Goal: Navigation & Orientation: Find specific page/section

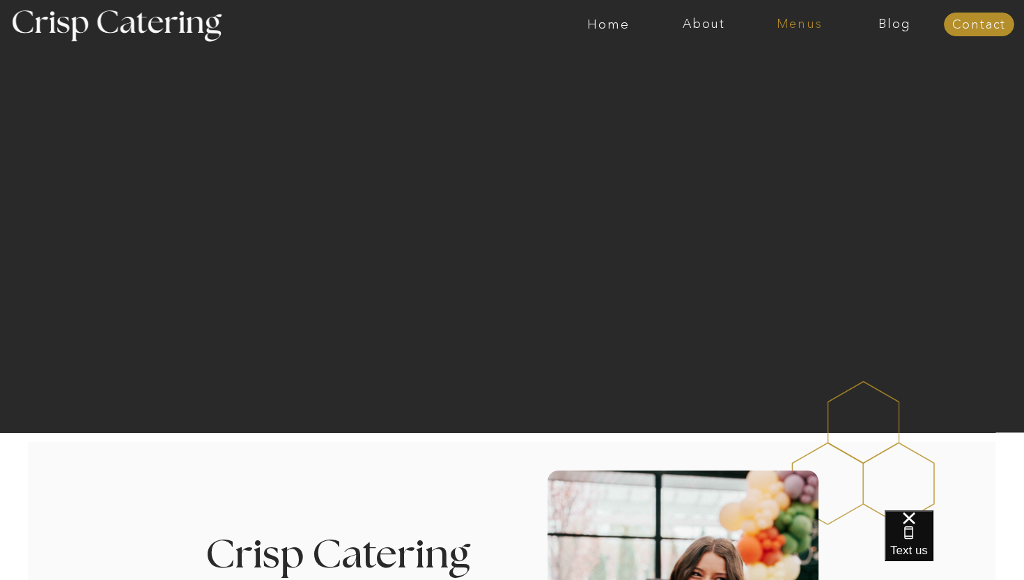
click at [804, 26] on nav "Menus" at bounding box center [799, 24] width 95 height 14
click at [778, 66] on nav "Summer (Mar-Aug)" at bounding box center [803, 62] width 125 height 13
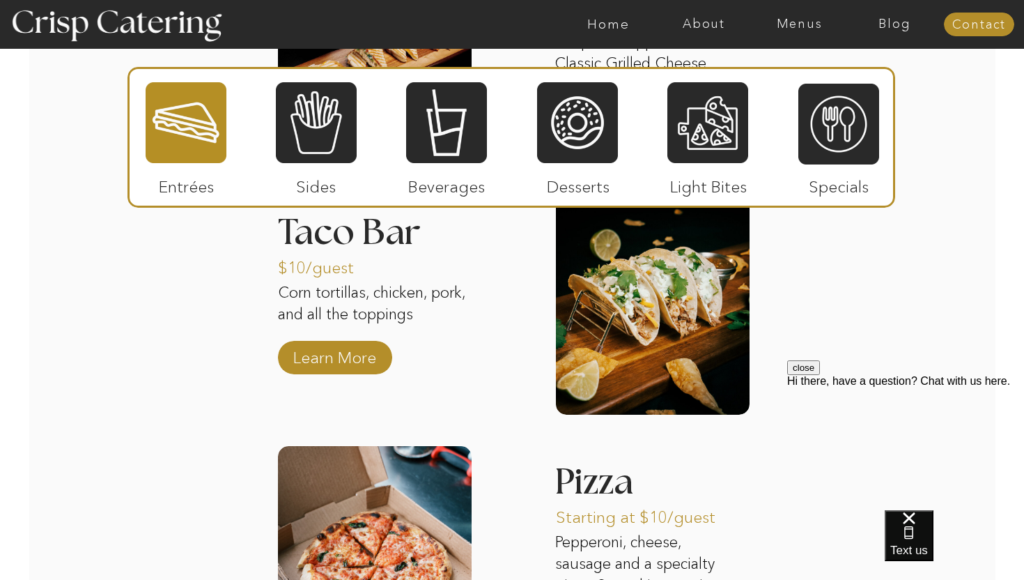
scroll to position [1655, 0]
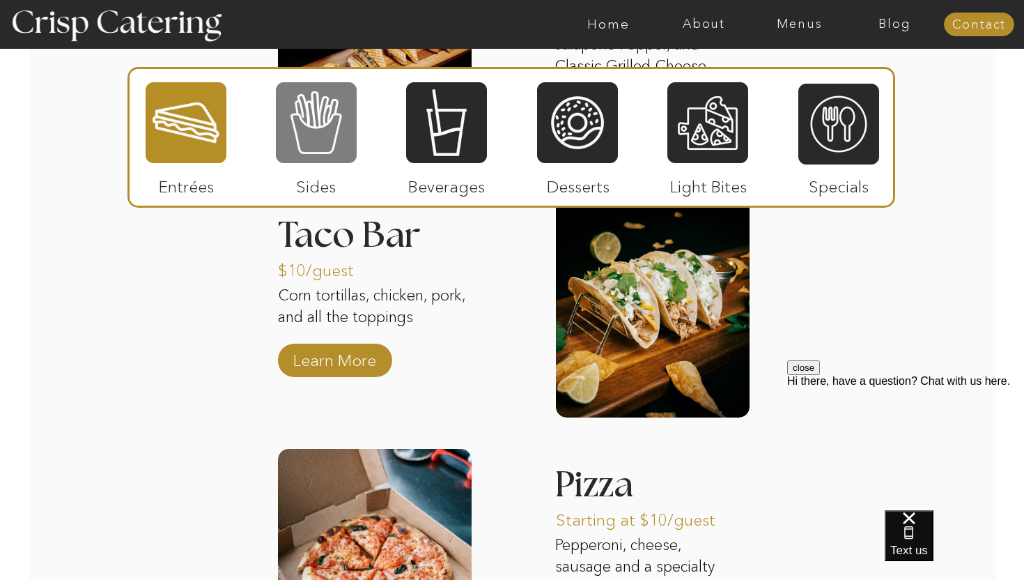
click at [334, 94] on div at bounding box center [316, 123] width 81 height 84
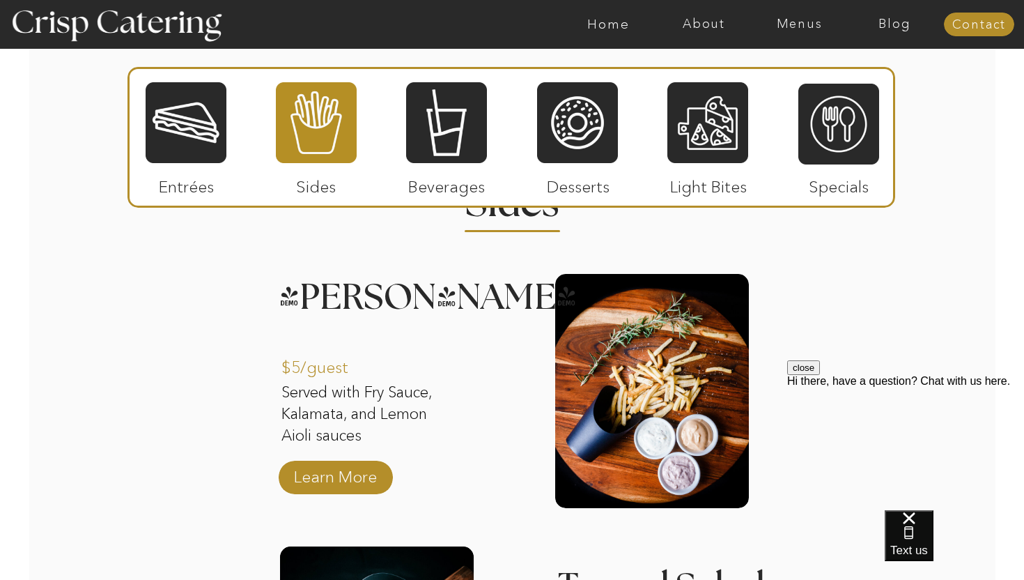
scroll to position [1294, 0]
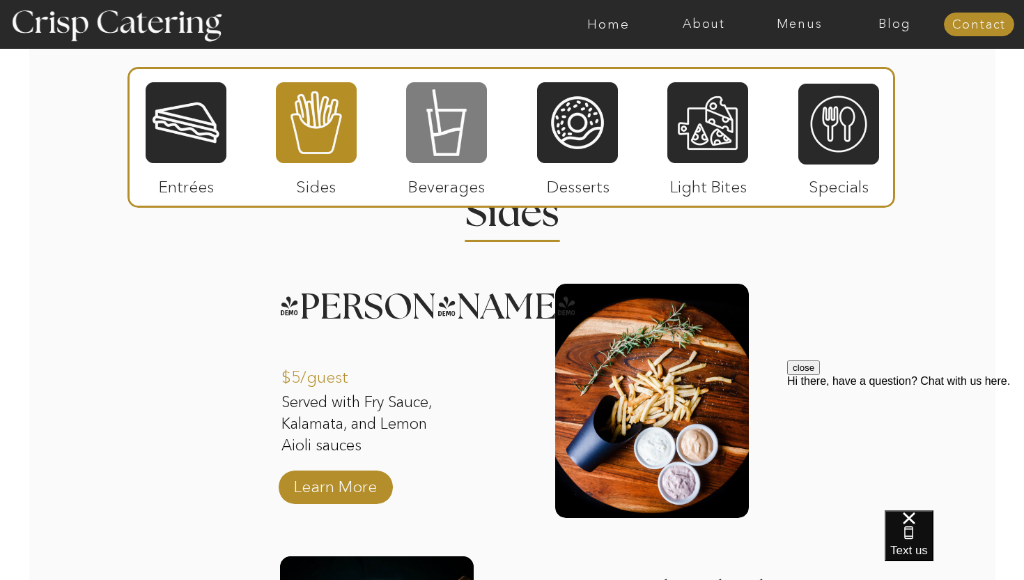
click at [470, 153] on div at bounding box center [446, 123] width 81 height 84
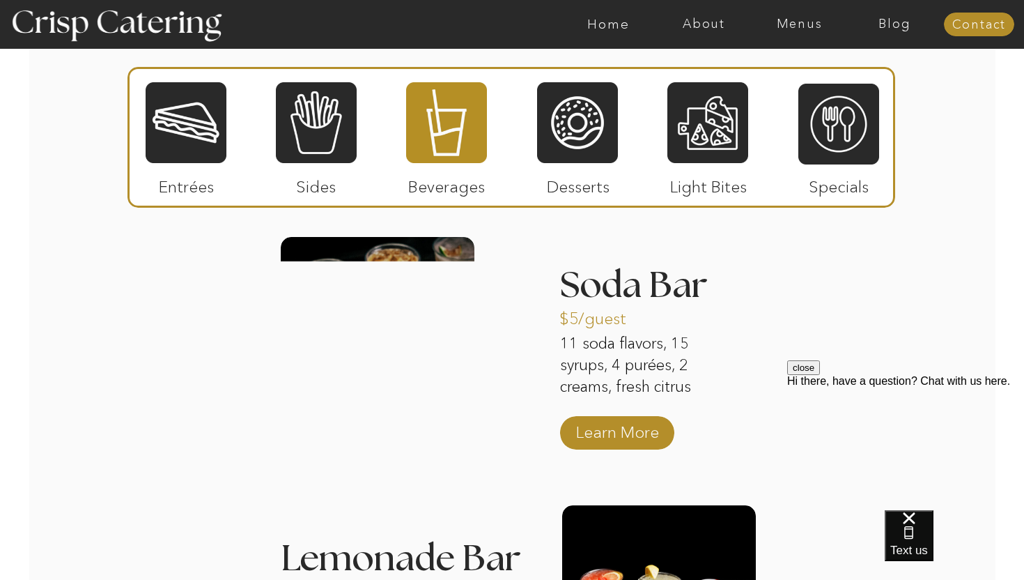
scroll to position [1316, 0]
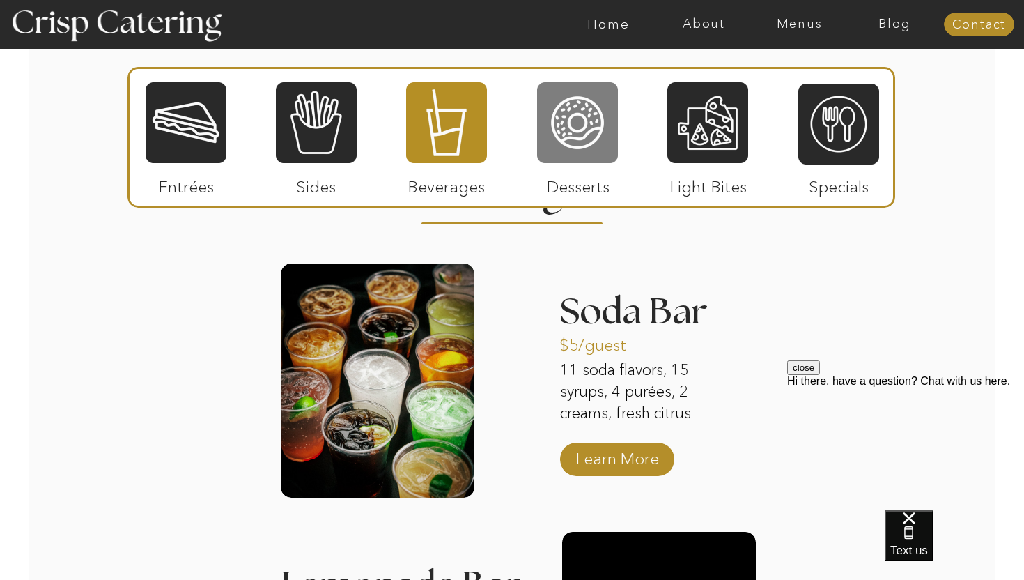
click at [594, 143] on div at bounding box center [577, 123] width 81 height 84
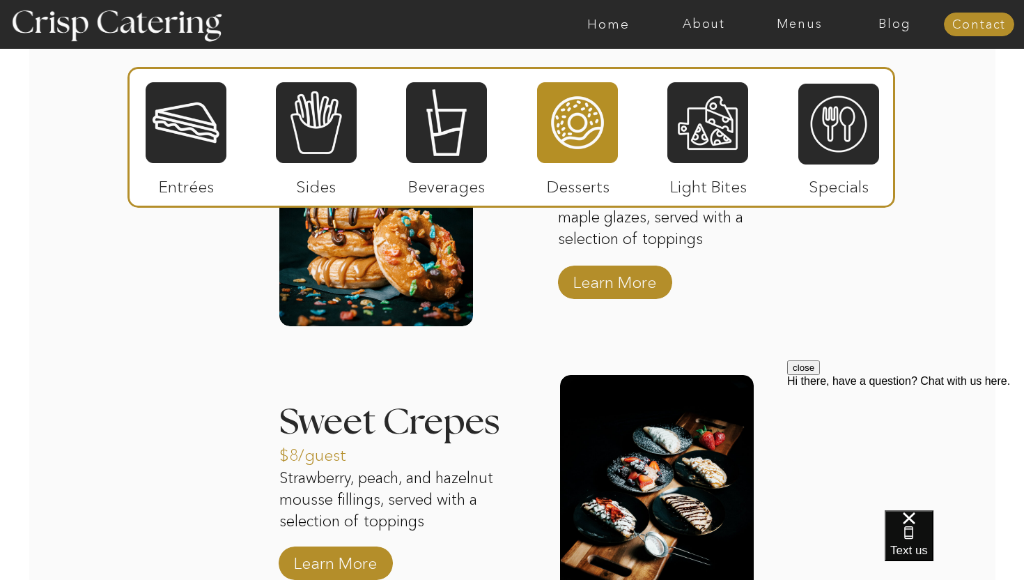
scroll to position [1484, 0]
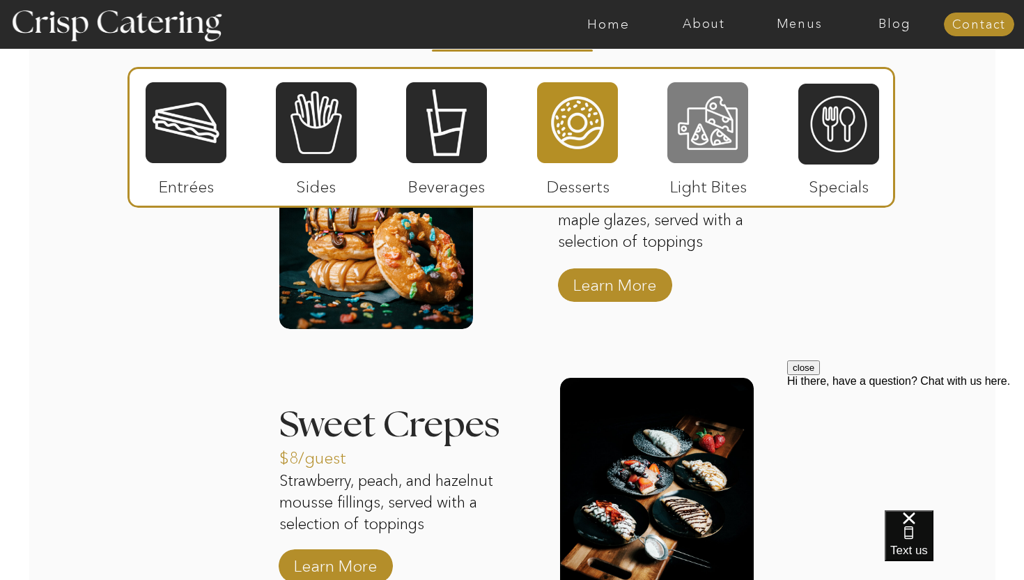
click at [707, 100] on div at bounding box center [708, 123] width 81 height 84
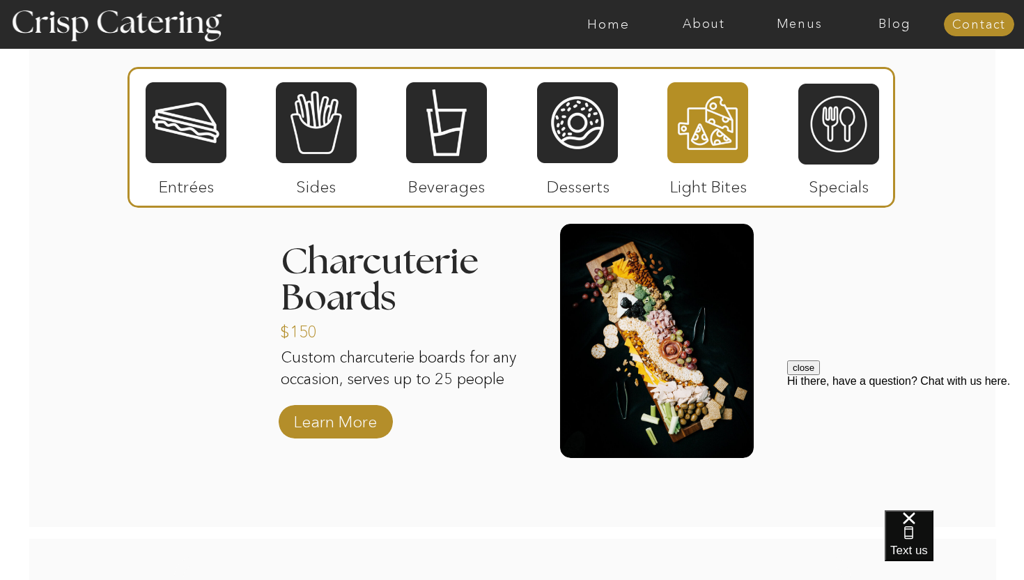
scroll to position [1349, 0]
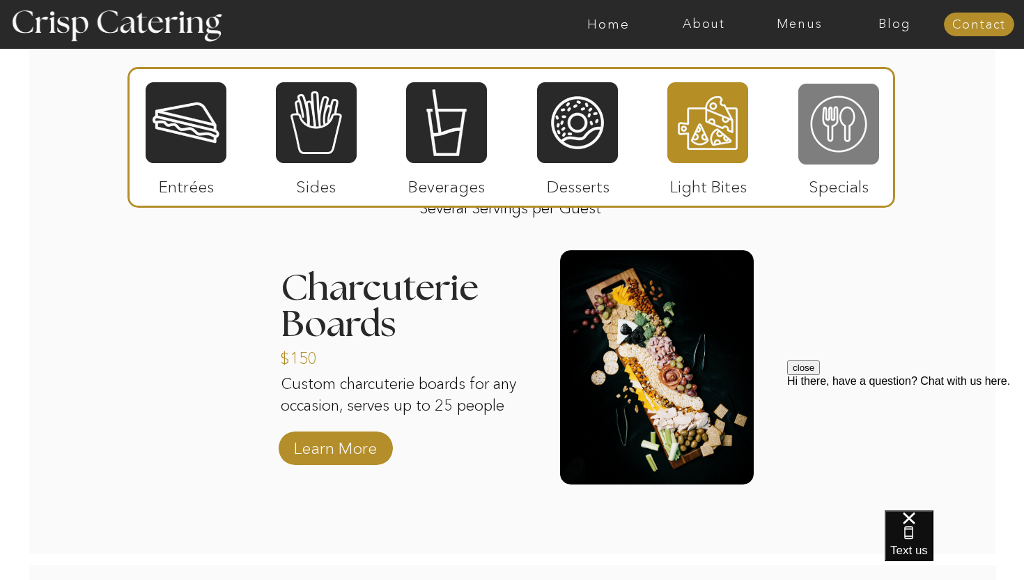
click at [834, 145] on div at bounding box center [839, 124] width 81 height 84
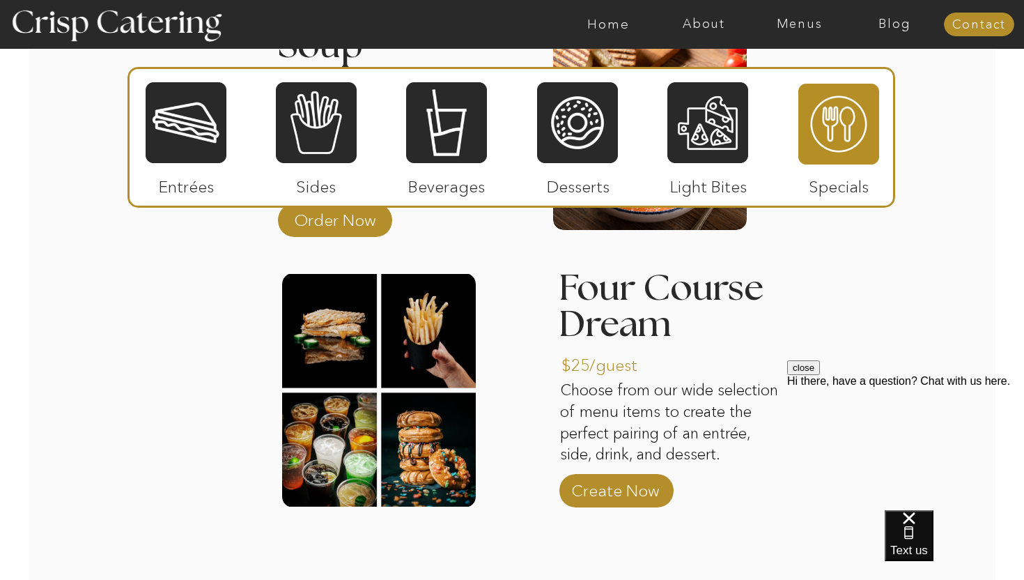
scroll to position [1537, 0]
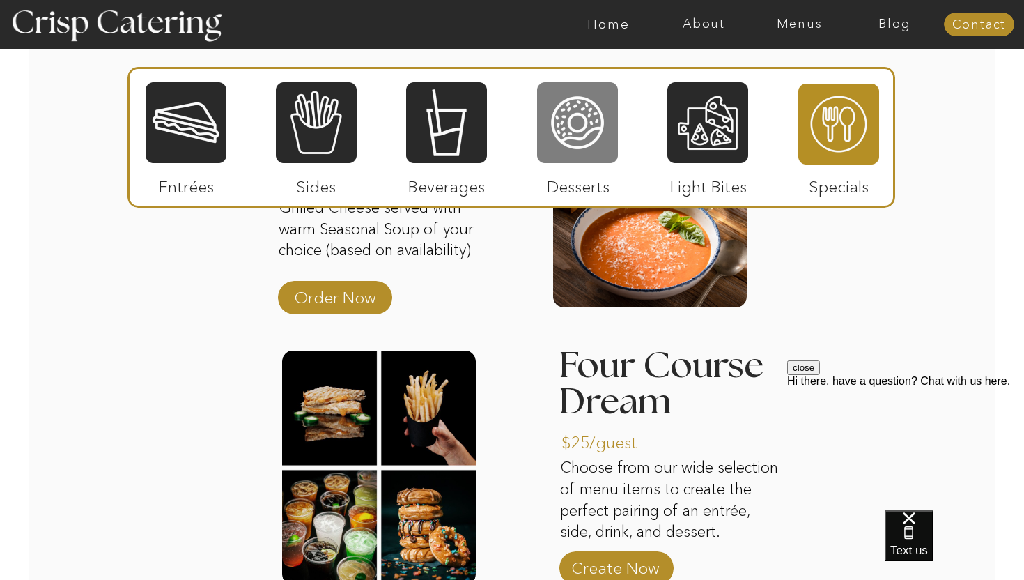
click at [608, 105] on div at bounding box center [577, 123] width 81 height 84
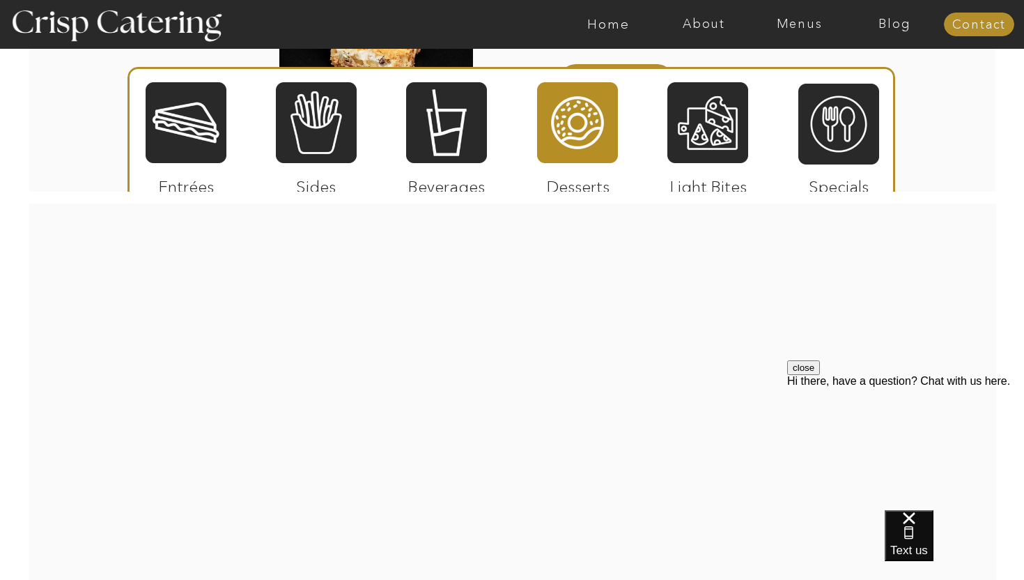
scroll to position [2305, 0]
